Goal: Transaction & Acquisition: Purchase product/service

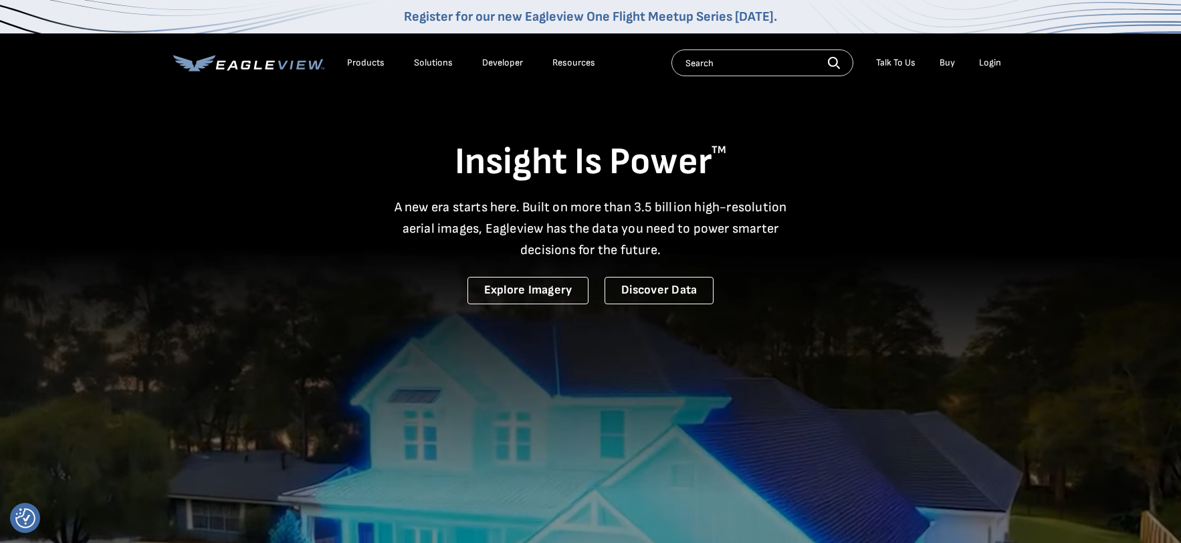
click at [997, 64] on div "Login" at bounding box center [990, 63] width 22 height 12
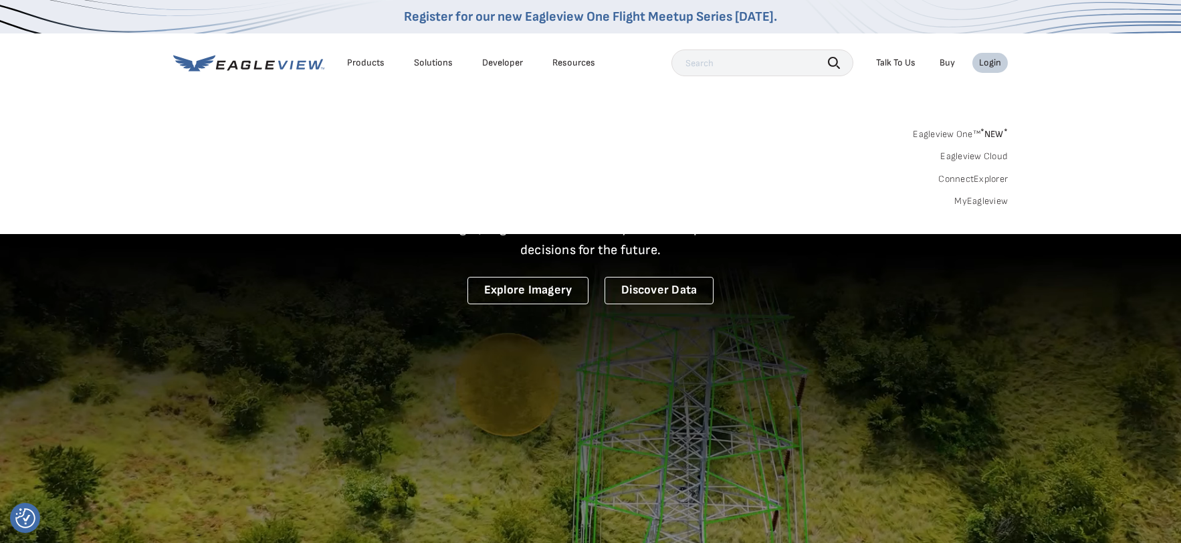
click at [973, 203] on link "MyEagleview" at bounding box center [982, 201] width 54 height 12
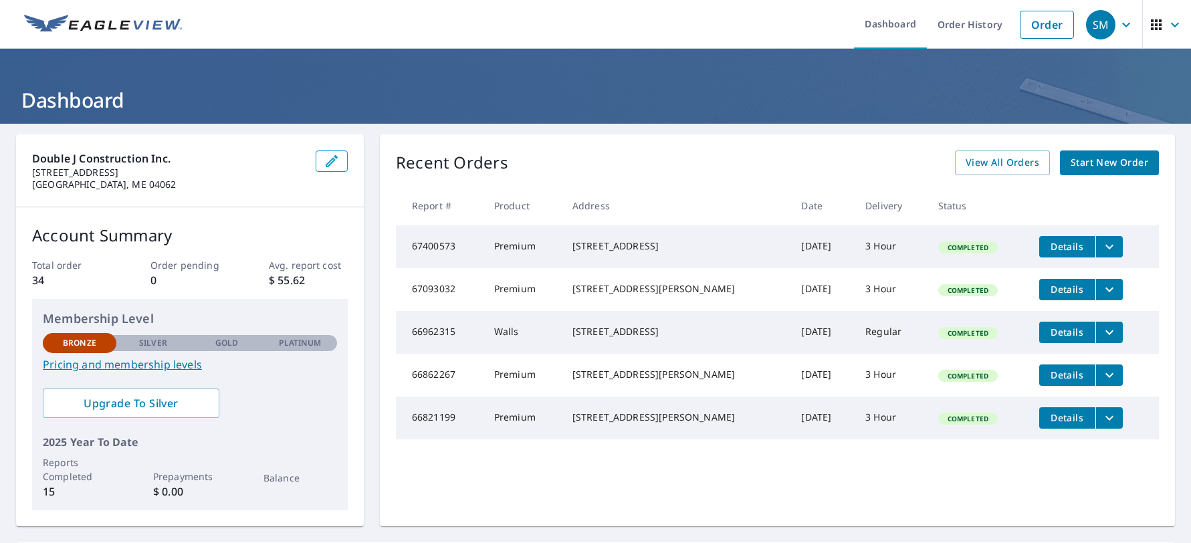
click at [834, 89] on h1 "Dashboard" at bounding box center [595, 99] width 1159 height 27
click at [1036, 28] on link "Order" at bounding box center [1047, 25] width 54 height 28
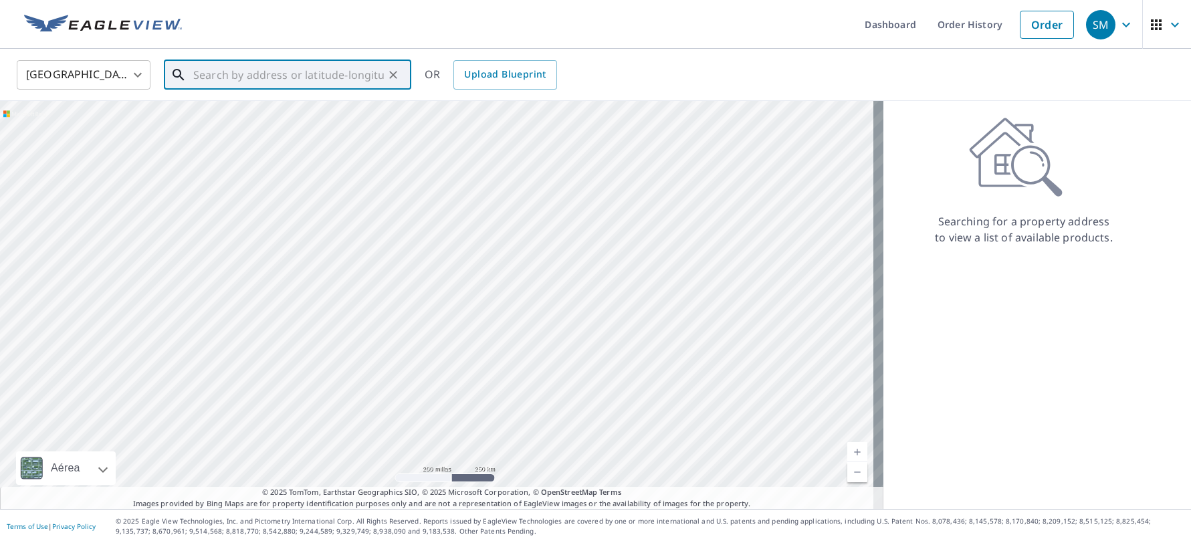
click at [301, 66] on input "text" at bounding box center [288, 74] width 191 height 37
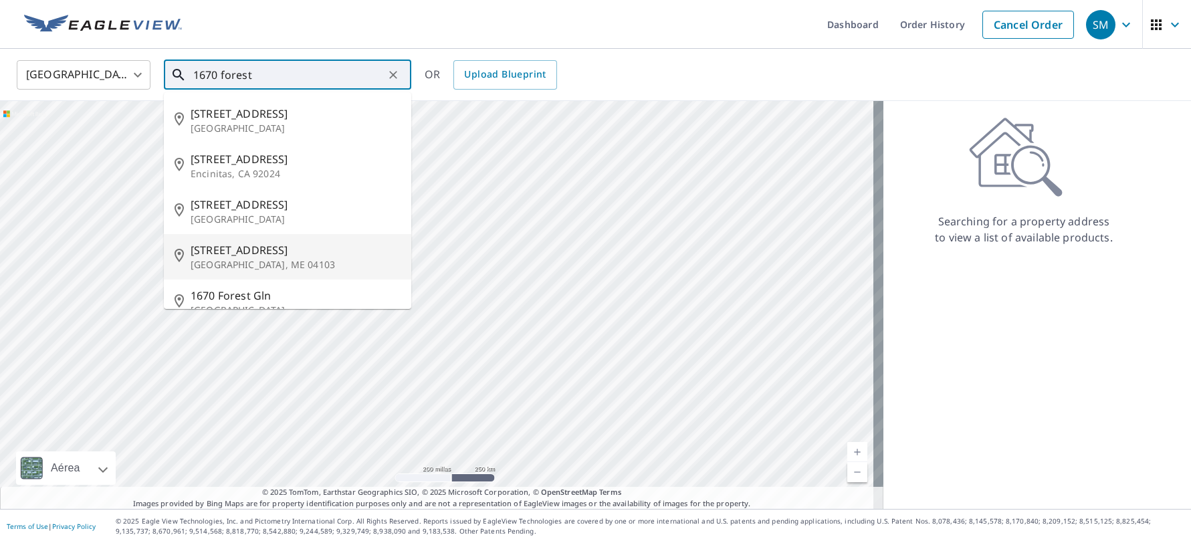
click at [243, 259] on p "Portland, ME 04103" at bounding box center [296, 264] width 210 height 13
type input "1670 Forest Ave Portland, ME 04103"
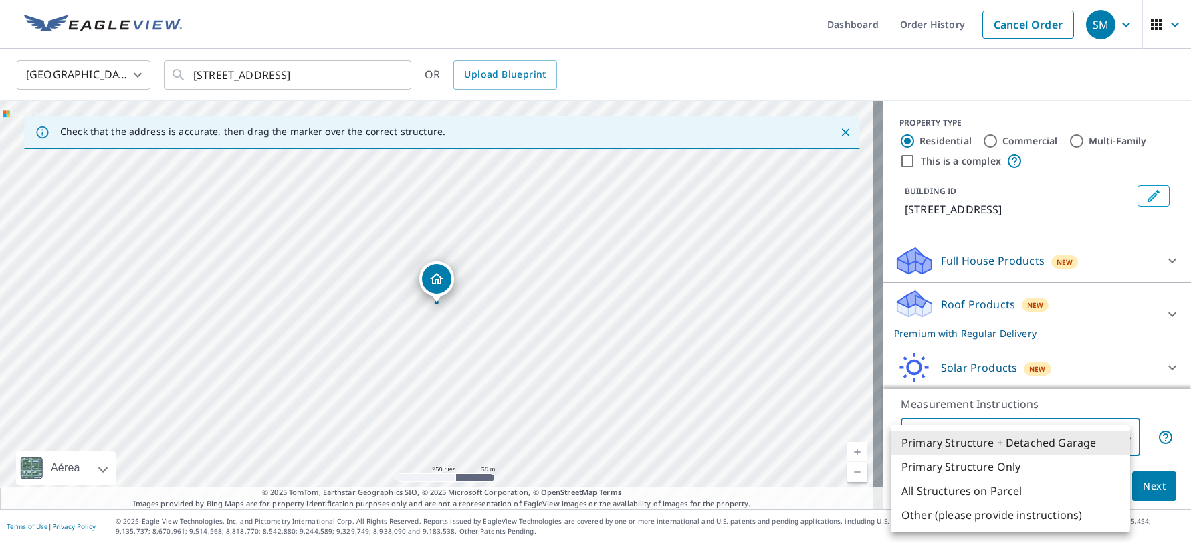
click at [1121, 435] on body "SM SM Dashboard Order History Cancel Order SM United States US ​ 1670 Forest Av…" at bounding box center [595, 271] width 1191 height 543
click at [1082, 448] on li "Primary Structure + Detached Garage" at bounding box center [1010, 443] width 239 height 24
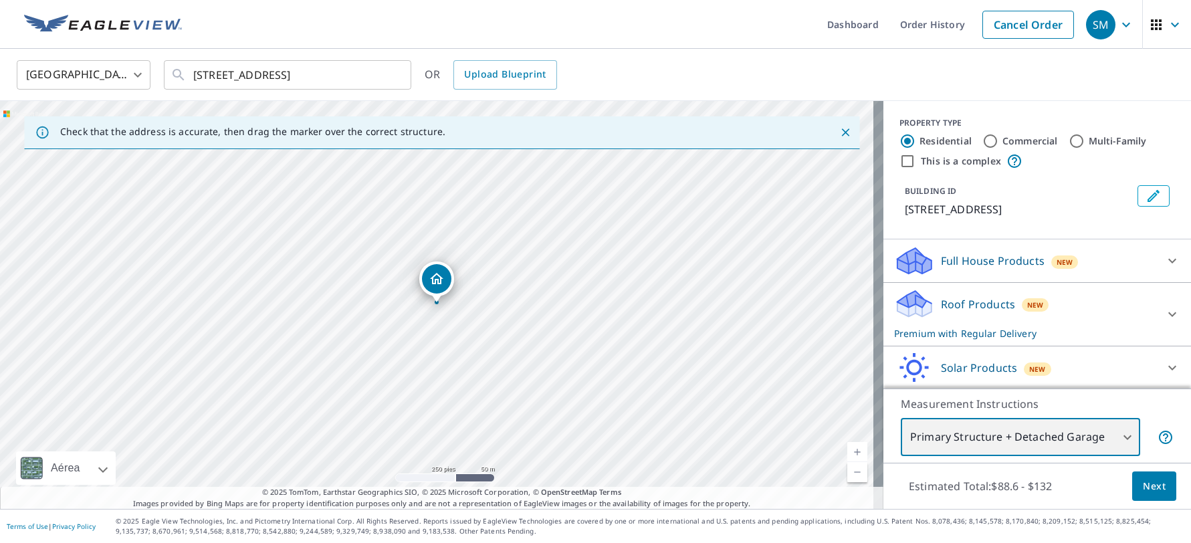
scroll to position [65, 0]
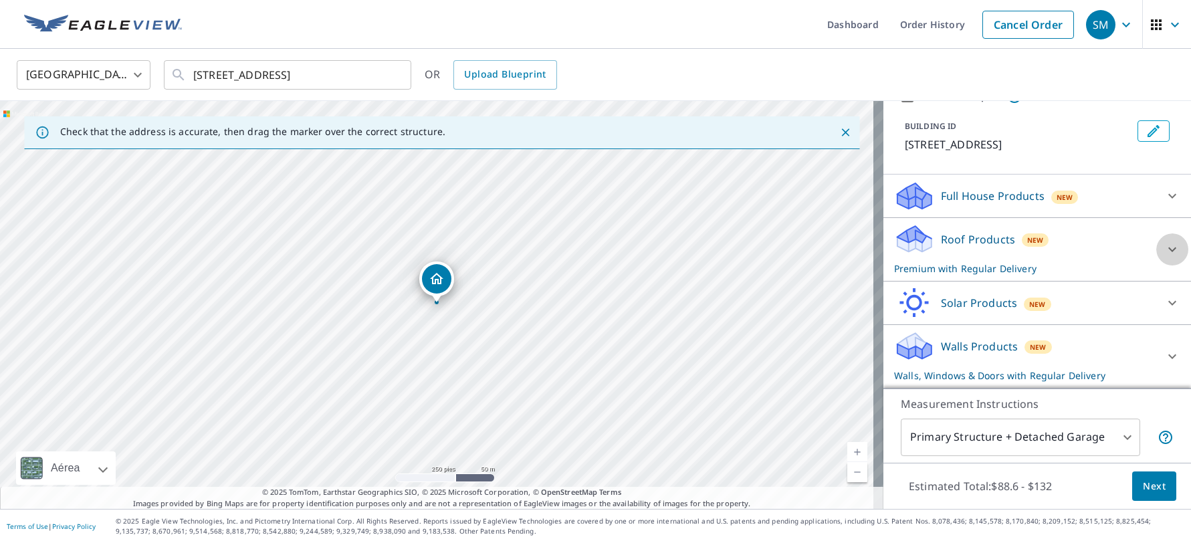
click at [1169, 248] on icon at bounding box center [1173, 250] width 8 height 5
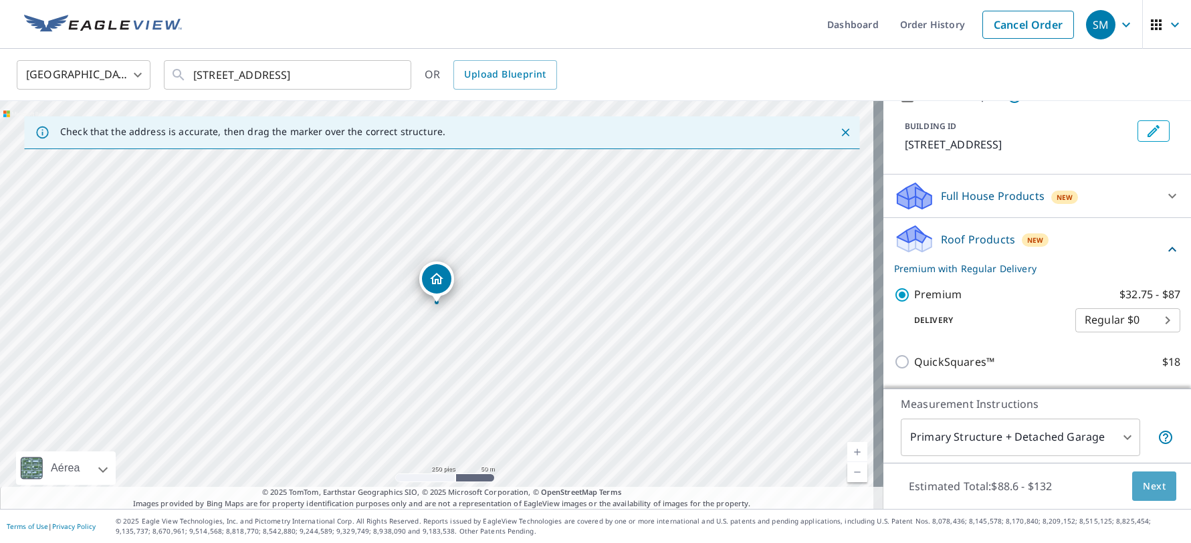
click at [1144, 488] on span "Next" at bounding box center [1154, 486] width 23 height 17
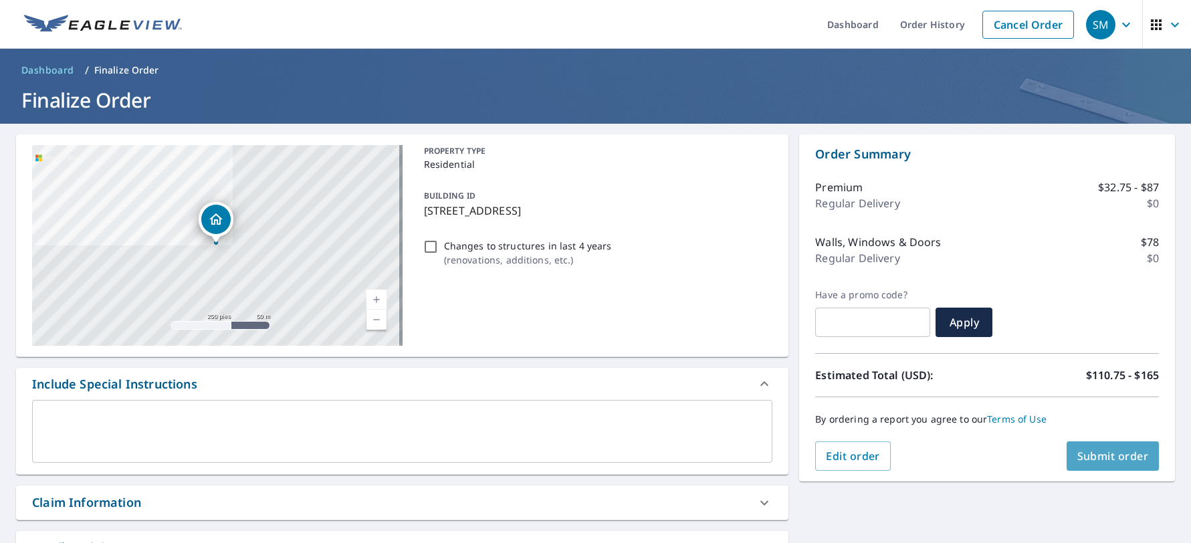
click at [1120, 455] on span "Submit order" at bounding box center [1114, 456] width 72 height 15
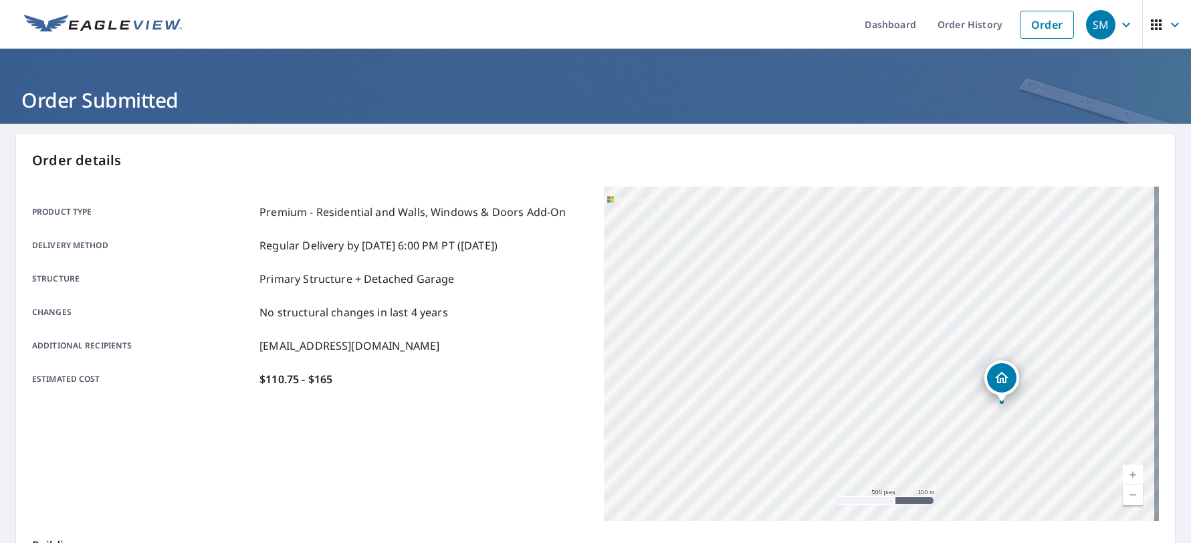
scroll to position [244, 0]
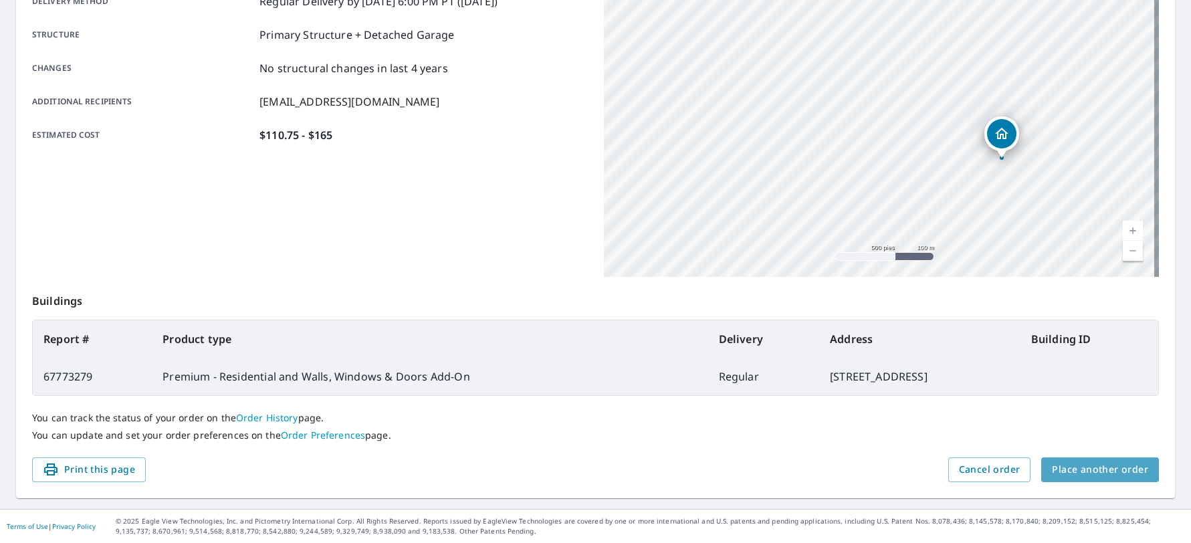
click at [1102, 469] on span "Place another order" at bounding box center [1100, 470] width 96 height 17
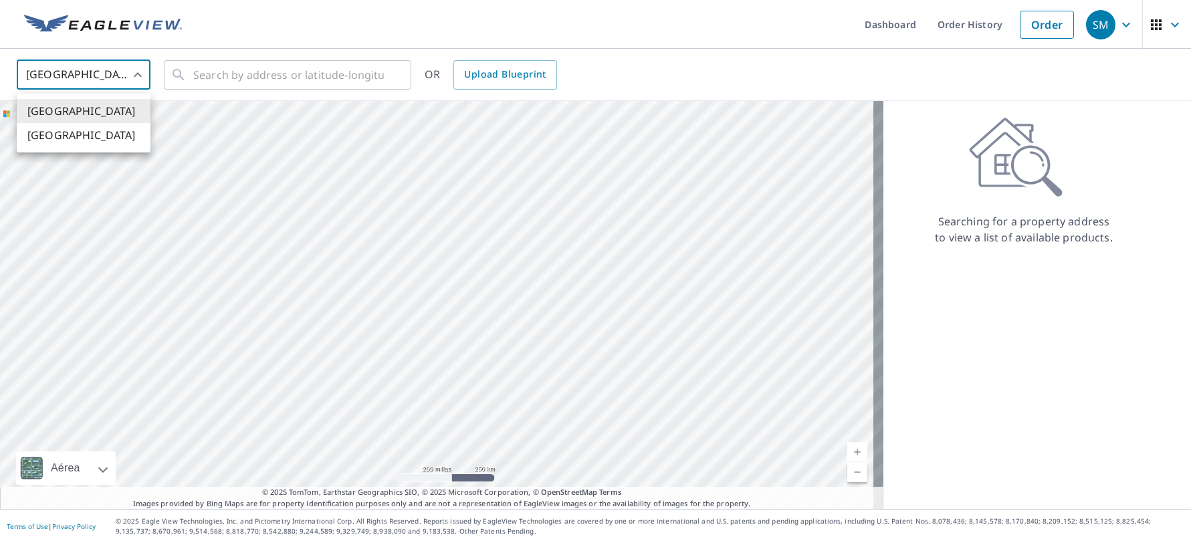
click at [117, 86] on body "SM SM Dashboard Order History Order SM United States US ​ ​ OR Upload Blueprint…" at bounding box center [595, 271] width 1191 height 543
click at [952, 28] on div at bounding box center [595, 271] width 1191 height 543
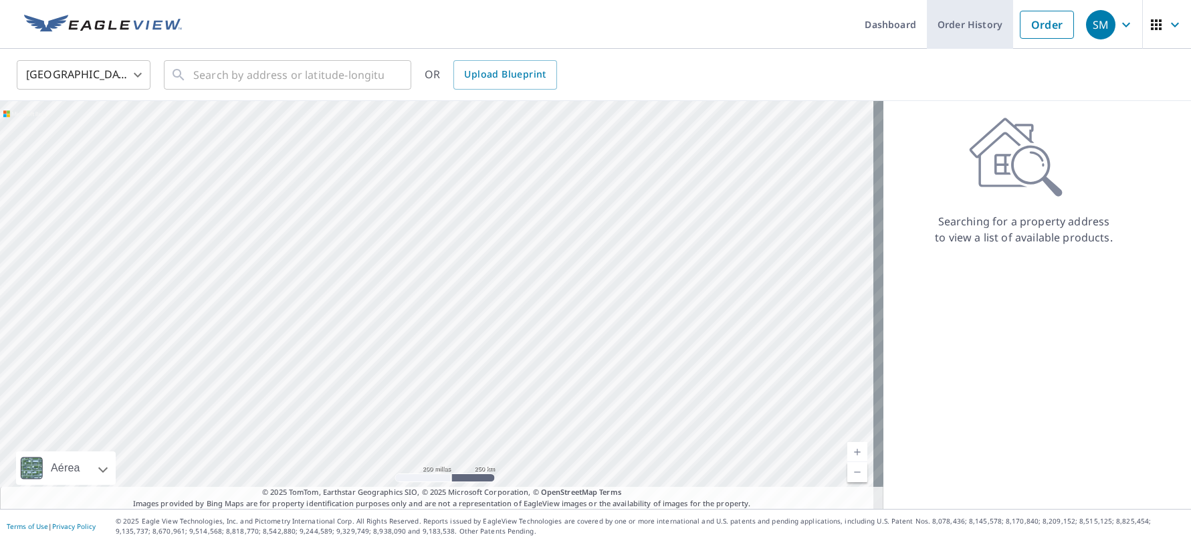
click at [952, 28] on link "Order History" at bounding box center [970, 24] width 86 height 49
